Goal: Use online tool/utility: Utilize a website feature to perform a specific function

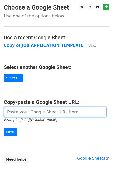
click at [24, 113] on input "url" at bounding box center [55, 112] width 102 height 10
click at [12, 114] on input "url" at bounding box center [55, 112] width 102 height 10
paste input "[URL][DOMAIN_NAME]"
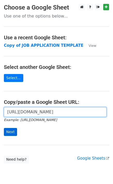
type input "[URL][DOMAIN_NAME]"
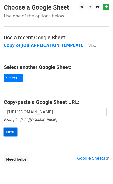
scroll to position [0, 0]
click at [8, 132] on input "Next" at bounding box center [10, 132] width 13 height 8
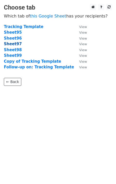
click at [15, 45] on strong "Sheet97" at bounding box center [13, 44] width 18 height 5
